Goal: Check status: Check status

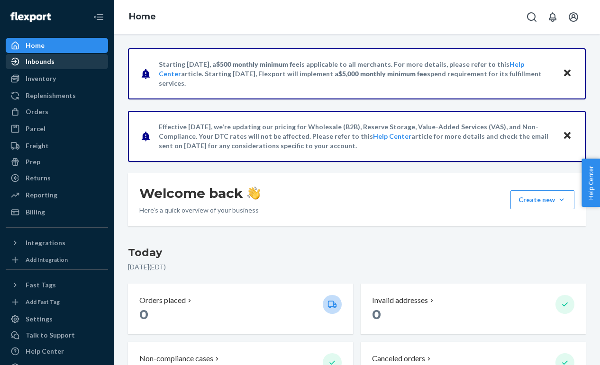
click at [79, 62] on div "Inbounds" at bounding box center [57, 61] width 100 height 13
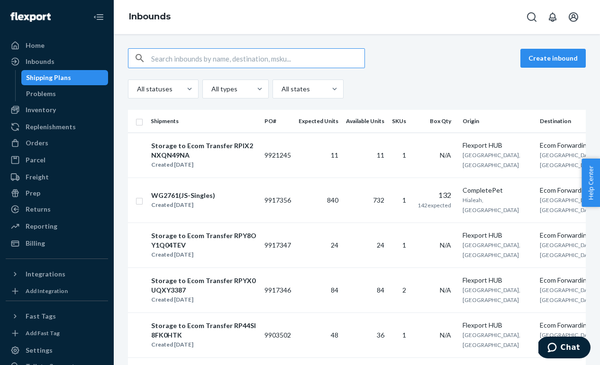
type input "9917356"
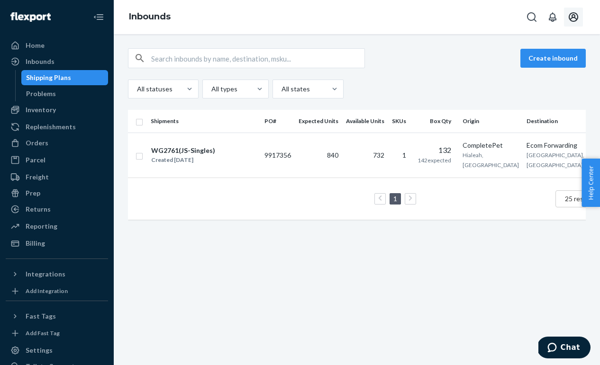
click at [575, 16] on icon "Open account menu" at bounding box center [573, 16] width 11 height 11
click at [569, 13] on icon "Open account menu" at bounding box center [573, 16] width 11 height 11
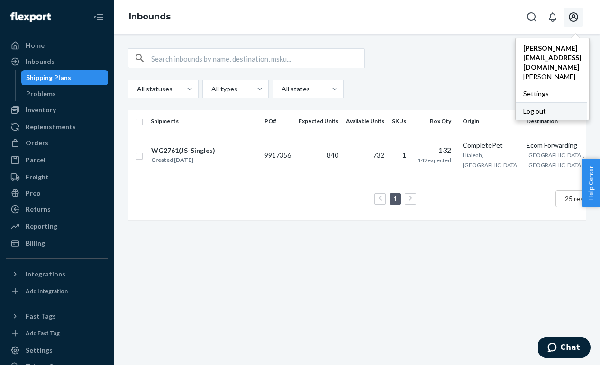
click at [516, 102] on div "Log out" at bounding box center [551, 111] width 71 height 18
